Goal: Task Accomplishment & Management: Use online tool/utility

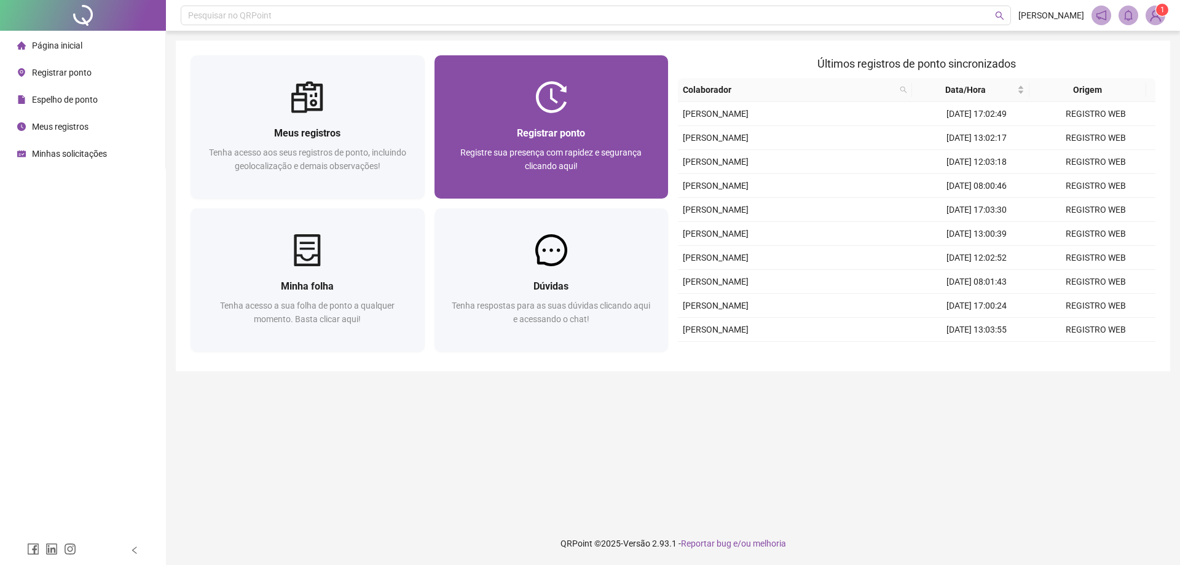
click at [566, 167] on span "Registre sua presença com rapidez e segurança clicando aqui!" at bounding box center [550, 159] width 181 height 23
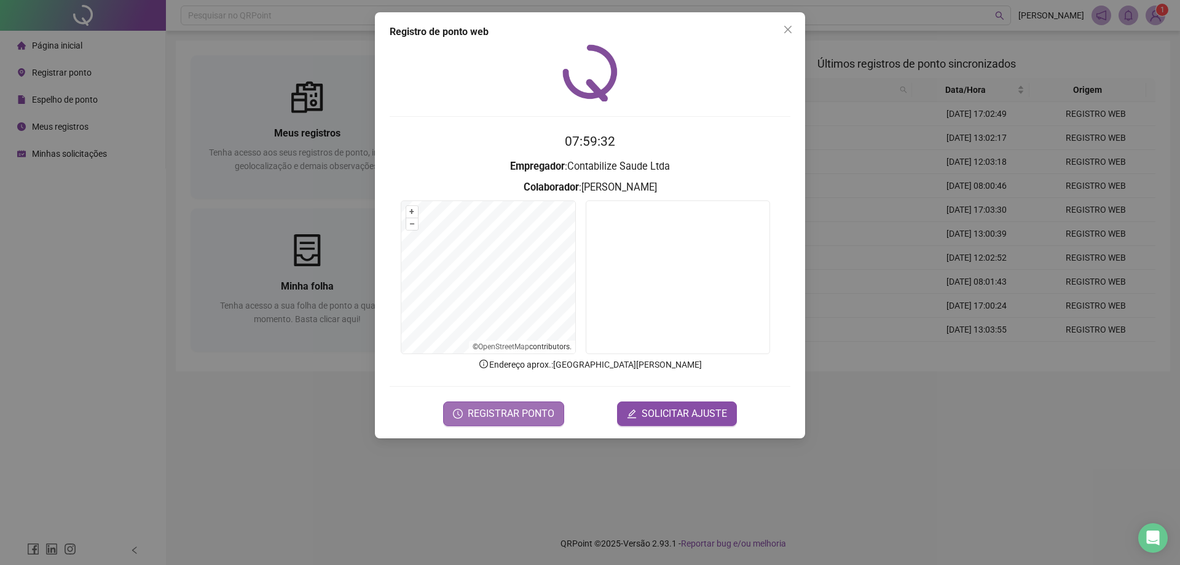
click at [518, 412] on span "REGISTRAR PONTO" at bounding box center [511, 413] width 87 height 15
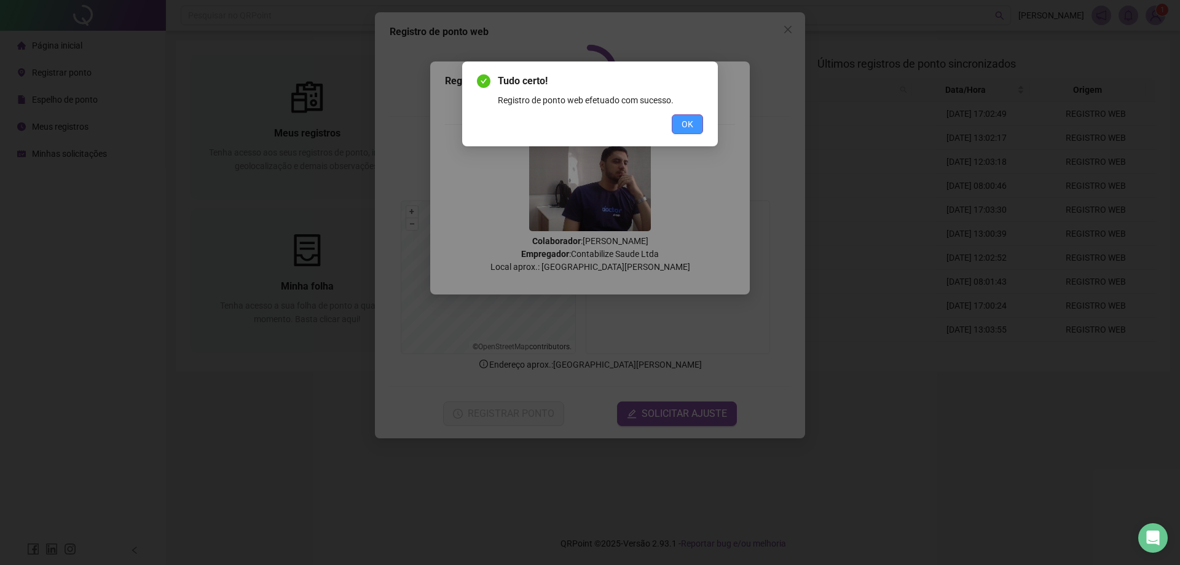
click at [693, 128] on button "OK" at bounding box center [687, 124] width 31 height 20
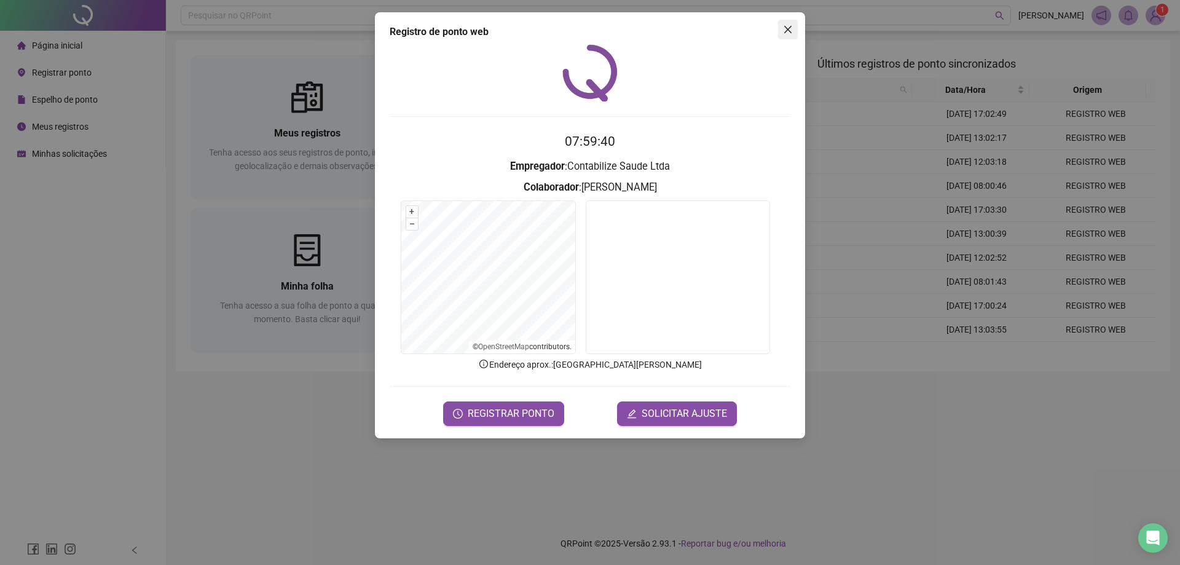
click at [790, 32] on icon "close" at bounding box center [787, 29] width 7 height 7
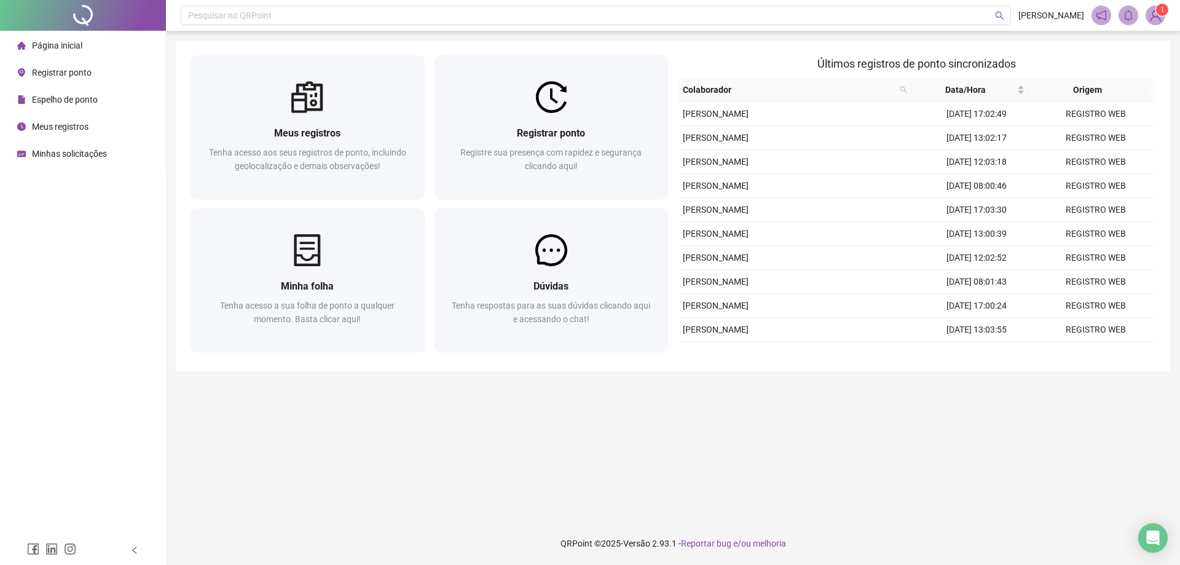
drag, startPoint x: 678, startPoint y: 481, endPoint x: 654, endPoint y: 491, distance: 26.5
click at [654, 491] on main "Meus registros Tenha acesso aos seus registros de ponto, incluindo geolocalizaç…" at bounding box center [673, 277] width 995 height 472
